Goal: Task Accomplishment & Management: Complete application form

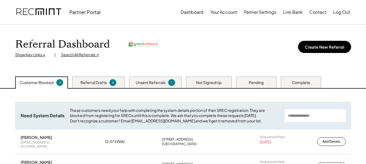
click at [95, 82] on div "Referral Drafts" at bounding box center [93, 82] width 26 height 5
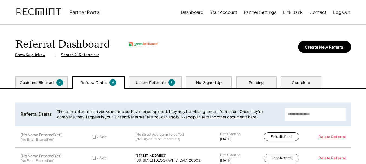
click at [47, 83] on div "Customer Blocked" at bounding box center [37, 82] width 34 height 5
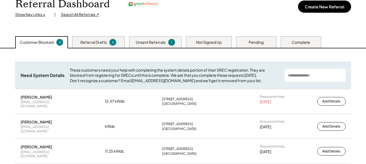
scroll to position [33, 0]
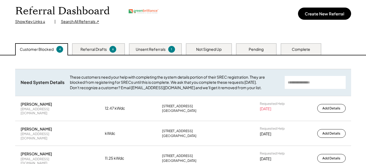
click at [100, 45] on div "Referral Drafts 6" at bounding box center [98, 49] width 53 height 12
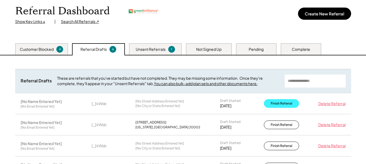
click at [289, 102] on button "Finish Referral" at bounding box center [281, 103] width 35 height 9
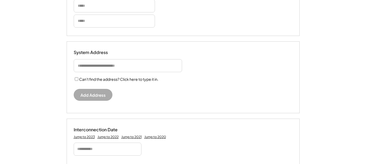
scroll to position [107, 0]
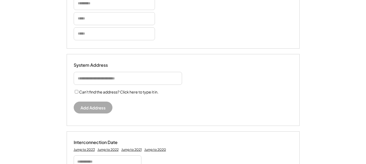
click at [157, 79] on input "input" at bounding box center [128, 78] width 108 height 13
paste input "**********"
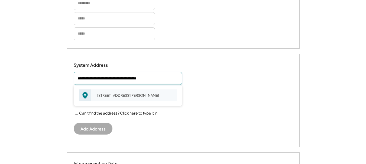
click at [104, 95] on div "5602 Holton Ln Temple Hills, MD 20748" at bounding box center [135, 96] width 83 height 8
type input "**********"
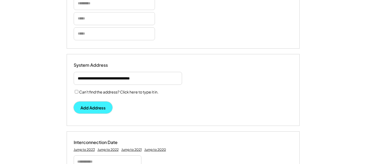
click at [101, 104] on button "Add Address" at bounding box center [93, 108] width 39 height 12
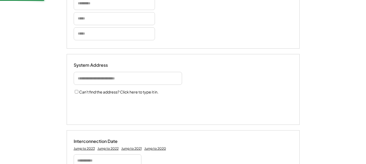
select select "**********"
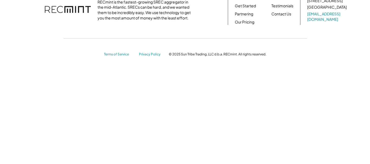
scroll to position [43, 0]
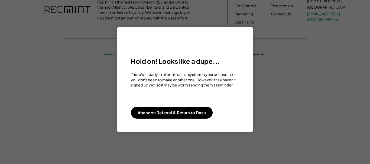
click at [167, 119] on div "Hold on! Looks like a dupe... There's already a referral for this system in you…" at bounding box center [184, 79] width 135 height 105
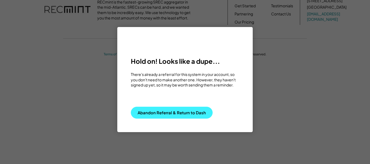
click at [172, 112] on button "Abandon Referral & Return to Dash" at bounding box center [172, 113] width 82 height 12
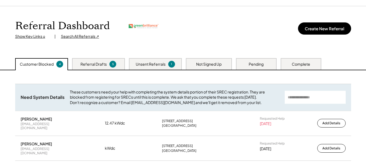
scroll to position [22, 0]
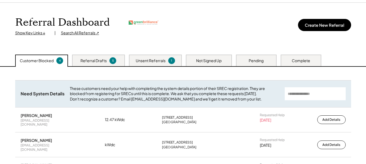
click at [96, 60] on div "Referral Drafts" at bounding box center [93, 60] width 26 height 5
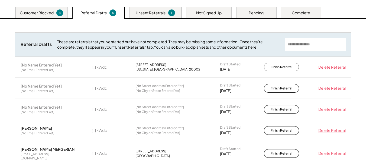
scroll to position [63, 0]
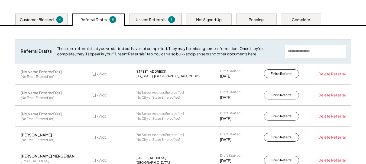
click at [159, 20] on div "Unsent Referrals" at bounding box center [151, 19] width 30 height 5
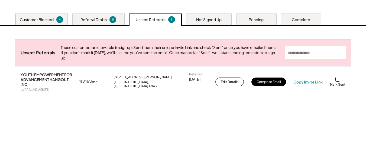
click at [189, 20] on div "Not Signed Up" at bounding box center [209, 20] width 46 height 12
